Goal: Transaction & Acquisition: Purchase product/service

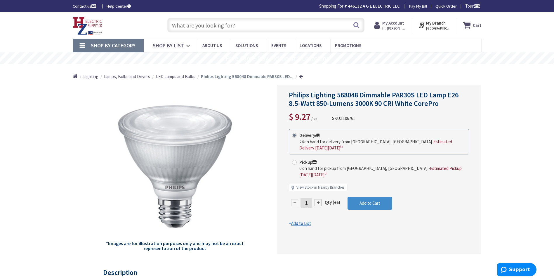
click at [179, 23] on input "text" at bounding box center [265, 25] width 197 height 15
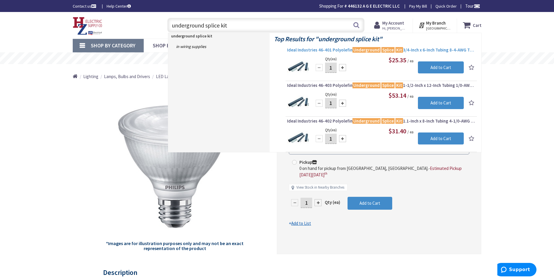
type input "underground splice kit"
click at [404, 51] on span "Ideal Industries 46-401 Polyolefin Underground Splice Kit 3/4-Inch x 6-Inch Tub…" at bounding box center [381, 50] width 188 height 6
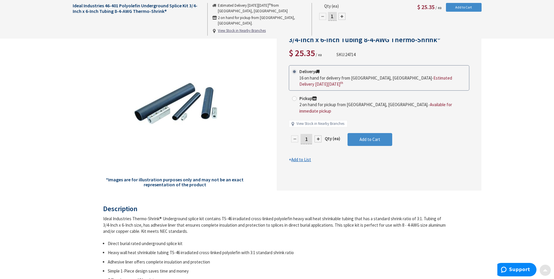
scroll to position [88, 0]
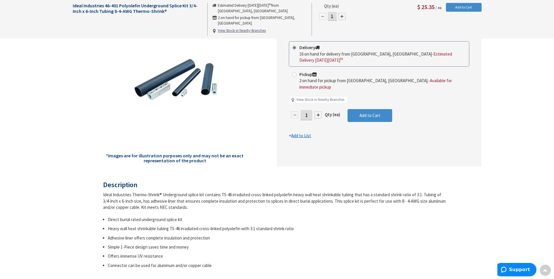
type input "[STREET_ADDRESS]"
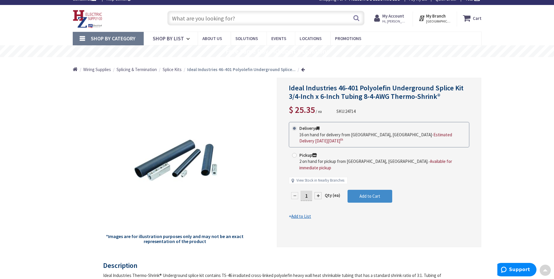
scroll to position [0, 0]
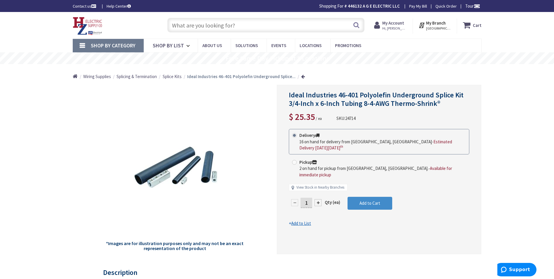
click at [173, 26] on input "text" at bounding box center [265, 25] width 197 height 15
paste input "UF1-SPLICE-KIT-6-KITS"
type input "UF1-SPLICE-KIT-6-KITS"
click at [356, 25] on button "Search" at bounding box center [357, 24] width 8 height 13
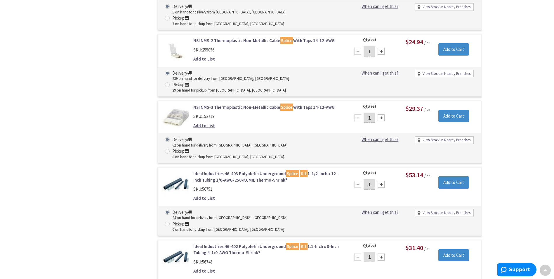
scroll to position [760, 0]
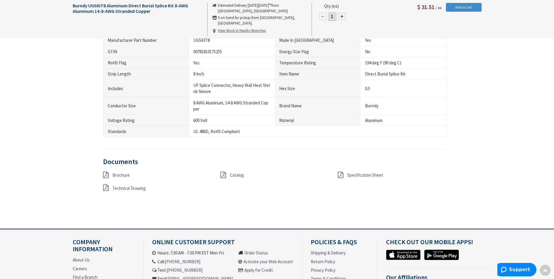
scroll to position [351, 0]
click at [360, 174] on span "Specification Sheet" at bounding box center [365, 174] width 36 height 6
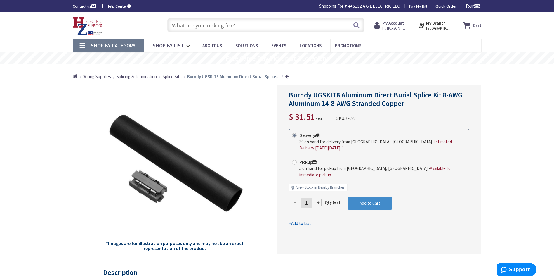
click at [174, 25] on input "text" at bounding box center [265, 25] width 197 height 15
paste input "DVLV-600P"
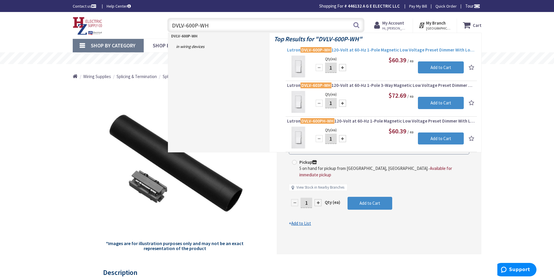
type input "DVLV-600P-WH"
click at [365, 49] on span "Lutron DVLV-600P-WH 120-Volt at 60-Hz 1-Pole Magnetic Low Voltage Preset Dimmer…" at bounding box center [381, 50] width 188 height 6
